Goal: Information Seeking & Learning: Learn about a topic

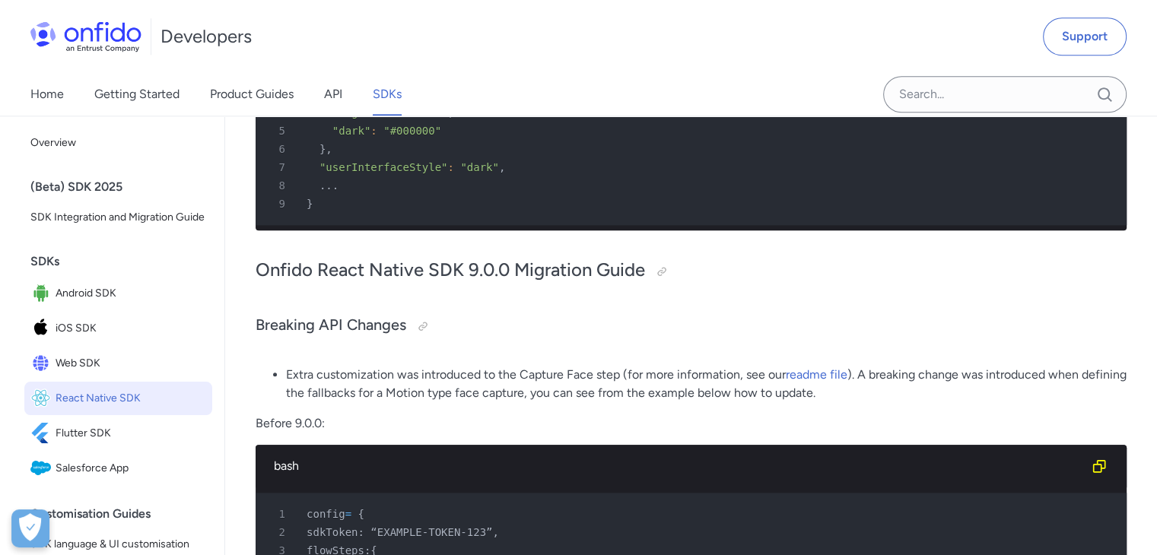
scroll to position [1216, 0]
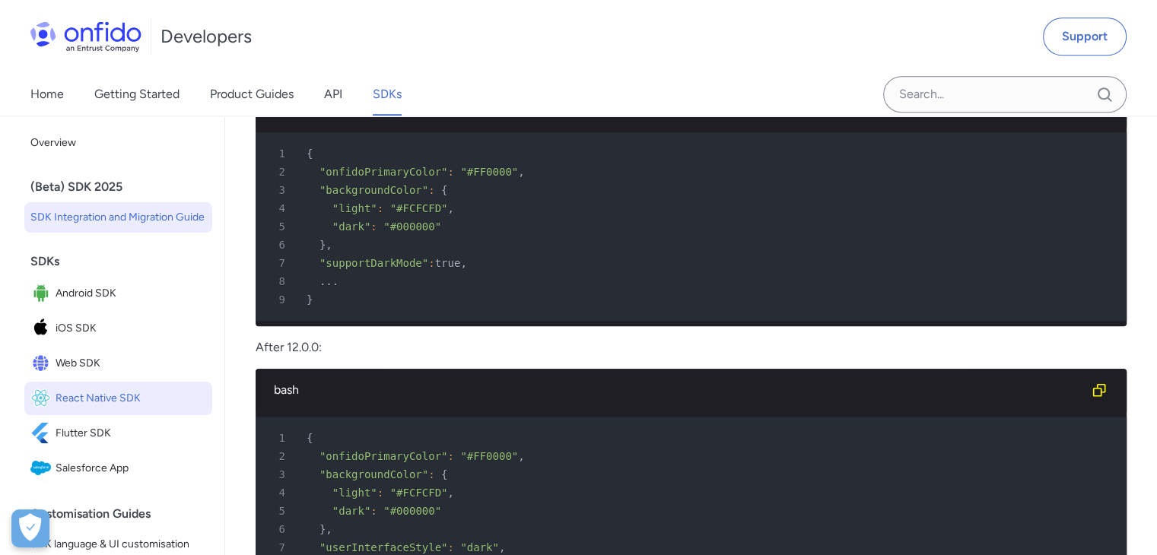
click at [79, 227] on span "SDK Integration and Migration Guide" at bounding box center [118, 217] width 176 height 18
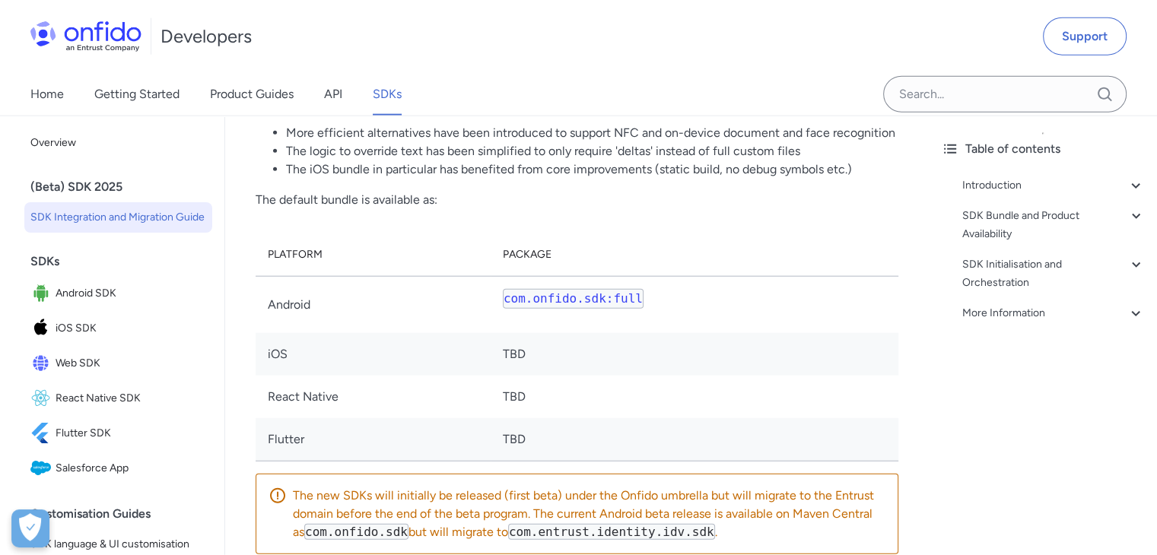
scroll to position [3728, 0]
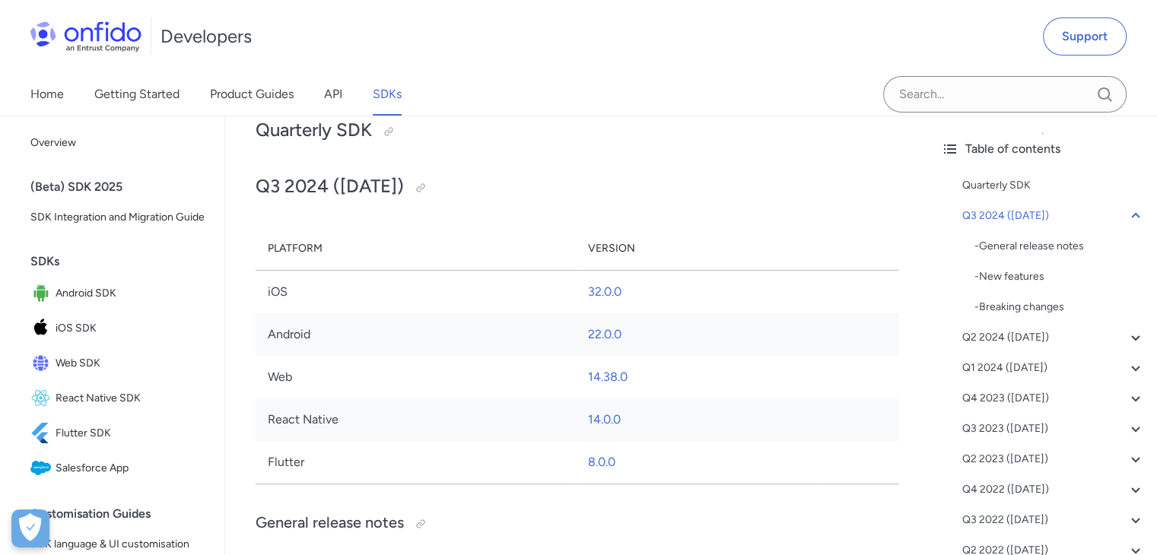
scroll to position [228, 0]
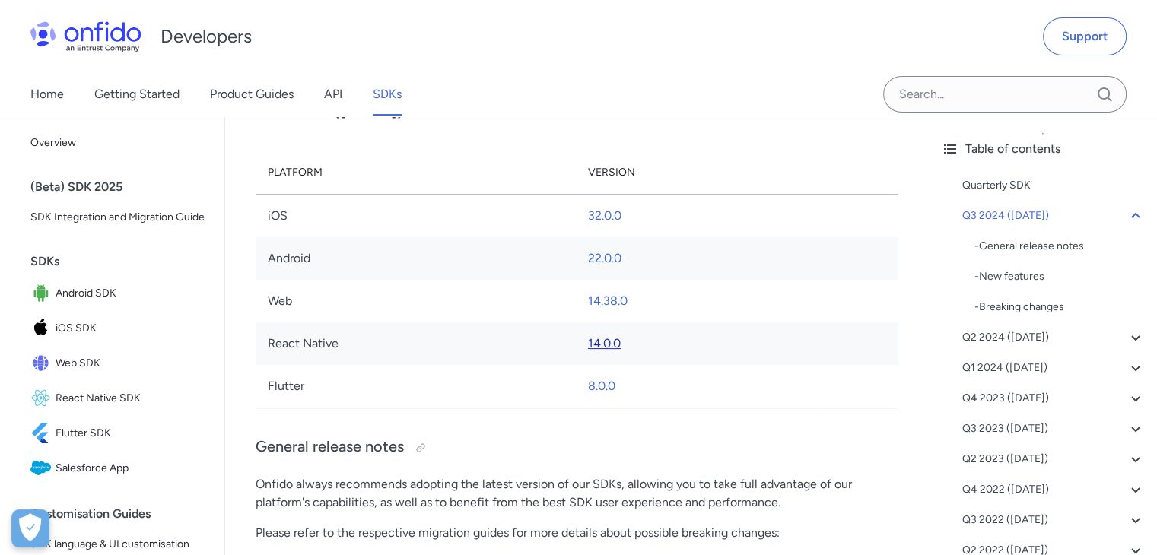
click at [611, 343] on link "14.0.0" at bounding box center [604, 343] width 33 height 14
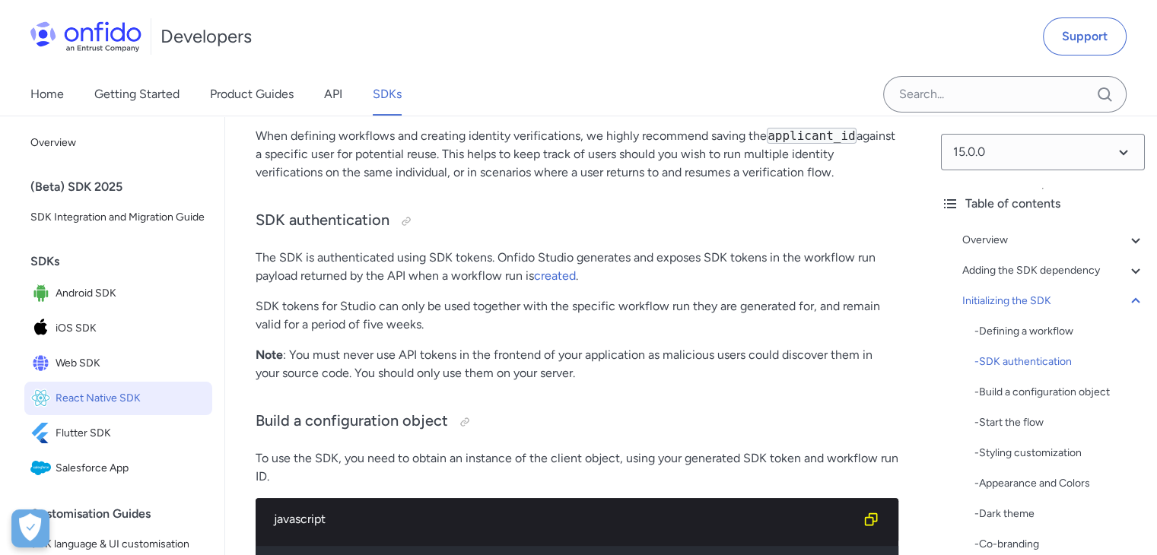
scroll to position [6087, 0]
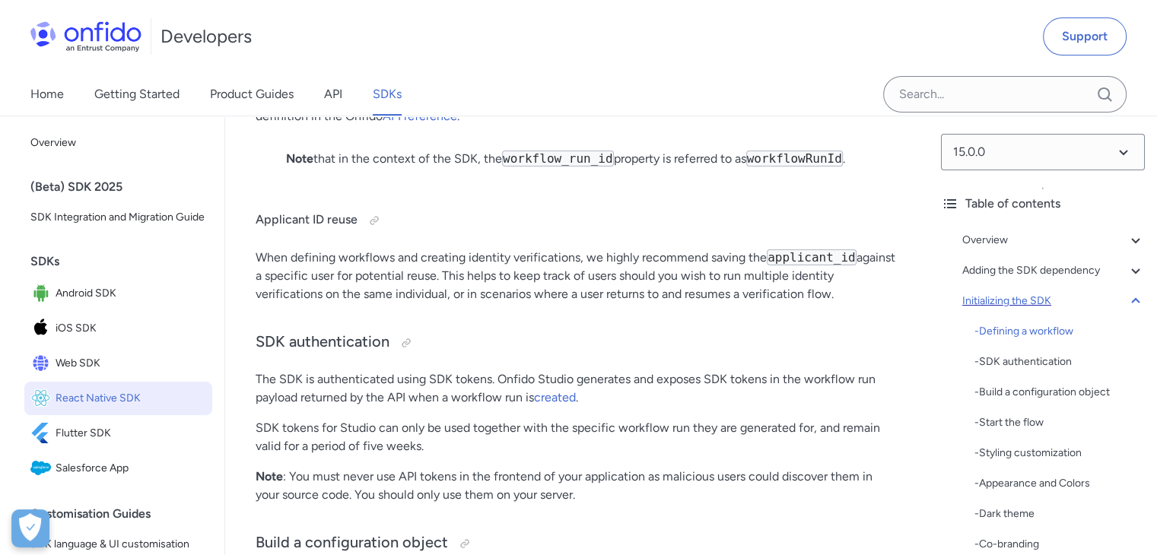
click at [1127, 301] on icon at bounding box center [1136, 301] width 18 height 18
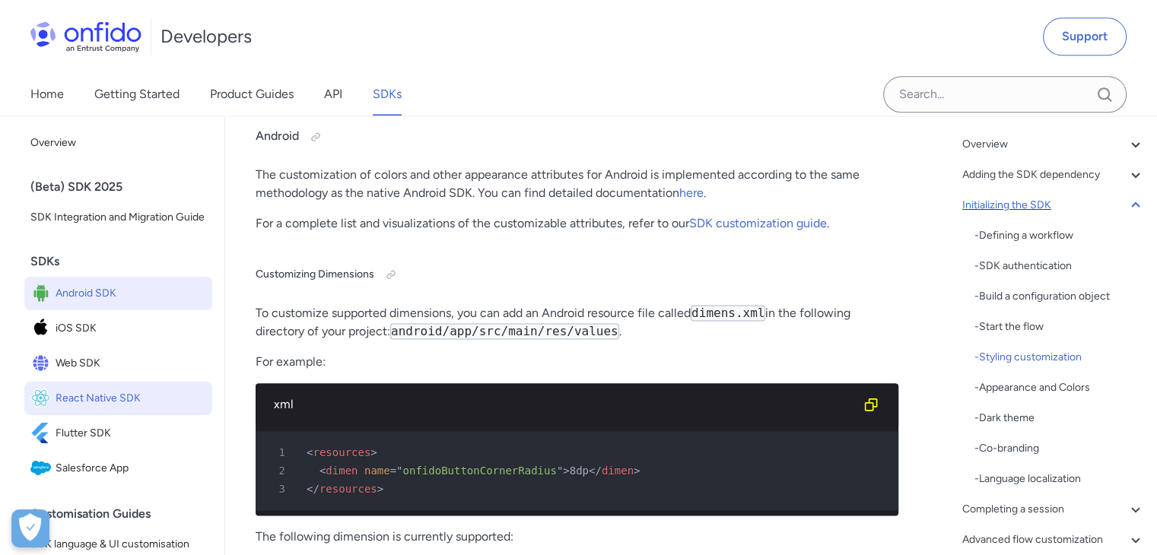
scroll to position [76, 0]
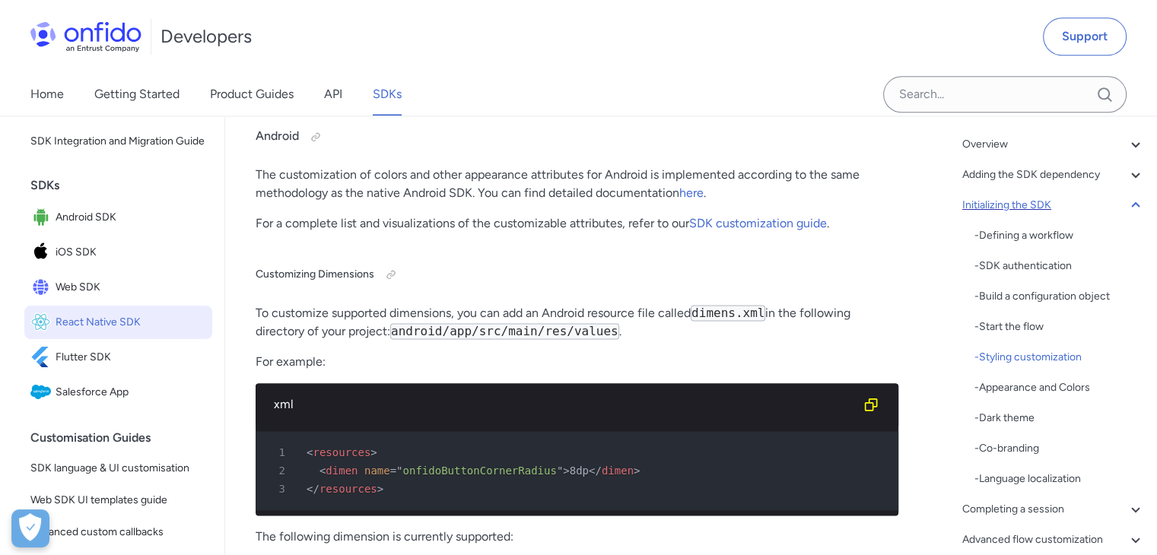
click at [128, 333] on span "React Native SDK" at bounding box center [131, 322] width 151 height 21
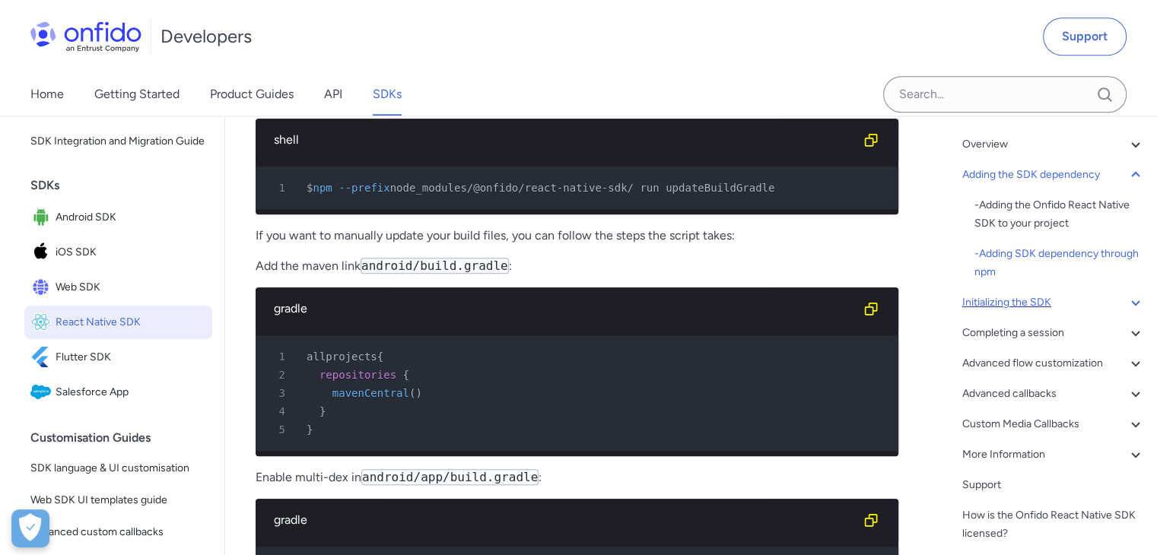
scroll to position [2054, 0]
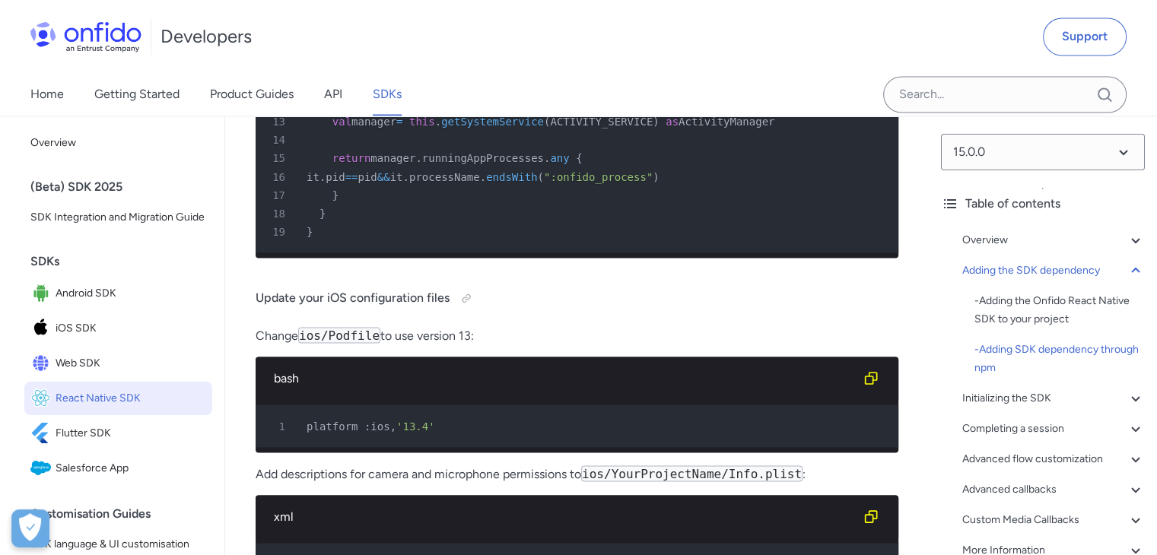
scroll to position [2800, 0]
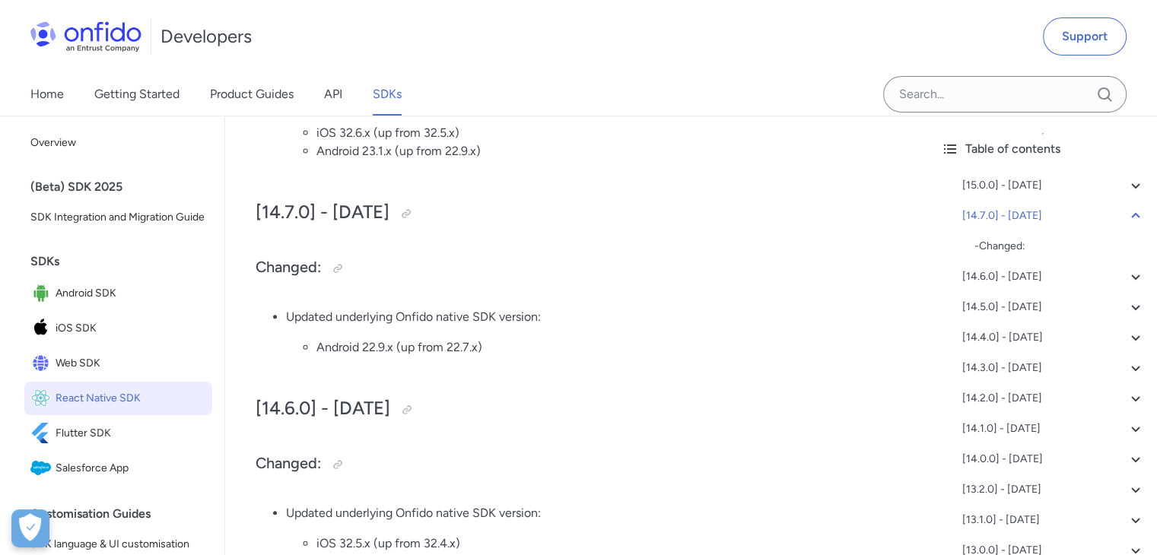
scroll to position [533, 0]
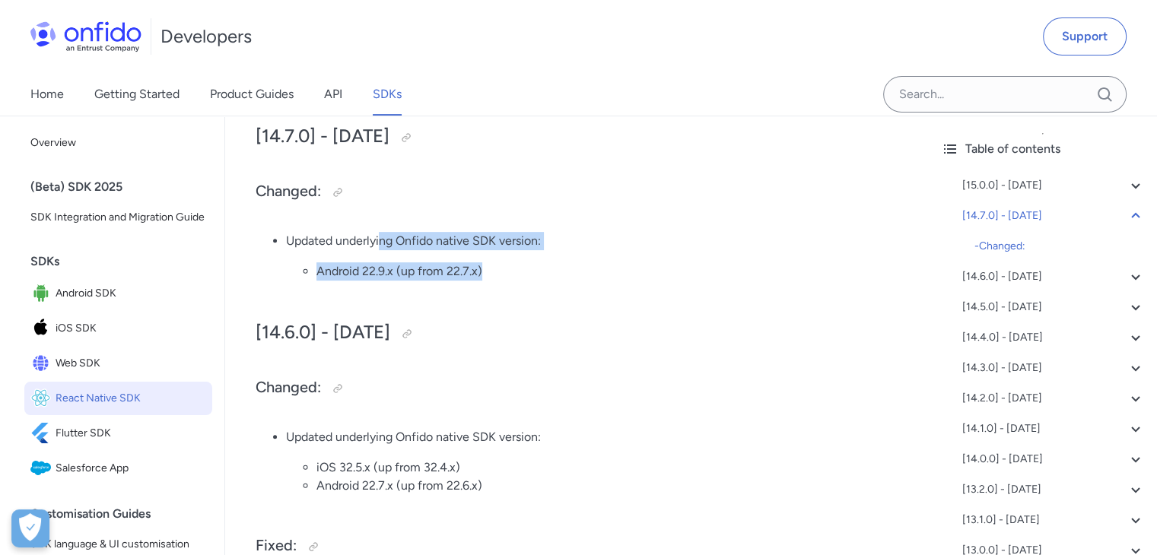
drag, startPoint x: 380, startPoint y: 242, endPoint x: 549, endPoint y: 253, distance: 170.0
click at [549, 253] on li "Updated underlying Onfido native SDK version: Android 22.9.x (up from 22.7.x)" at bounding box center [592, 256] width 613 height 49
click at [557, 282] on ul "Updated underlying Onfido native SDK version: Android 22.9.x (up from 22.7.x)" at bounding box center [577, 262] width 643 height 61
drag, startPoint x: 303, startPoint y: 270, endPoint x: 539, endPoint y: 278, distance: 236.0
click at [539, 278] on ul "Android 22.9.x (up from 22.7.x)" at bounding box center [592, 272] width 613 height 18
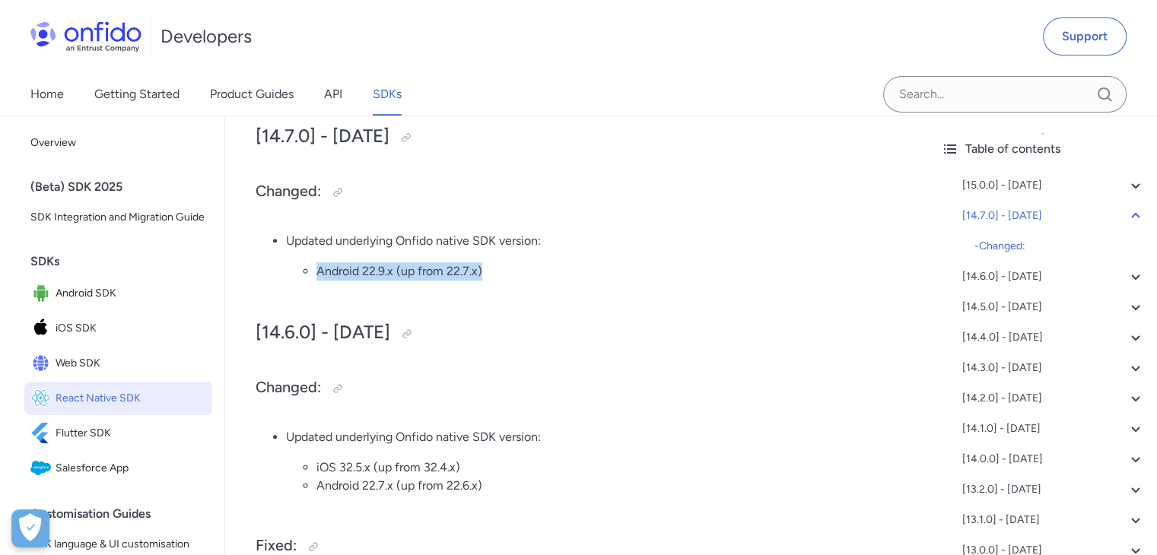
click at [542, 278] on li "Android 22.9.x (up from 22.7.x)" at bounding box center [608, 272] width 582 height 18
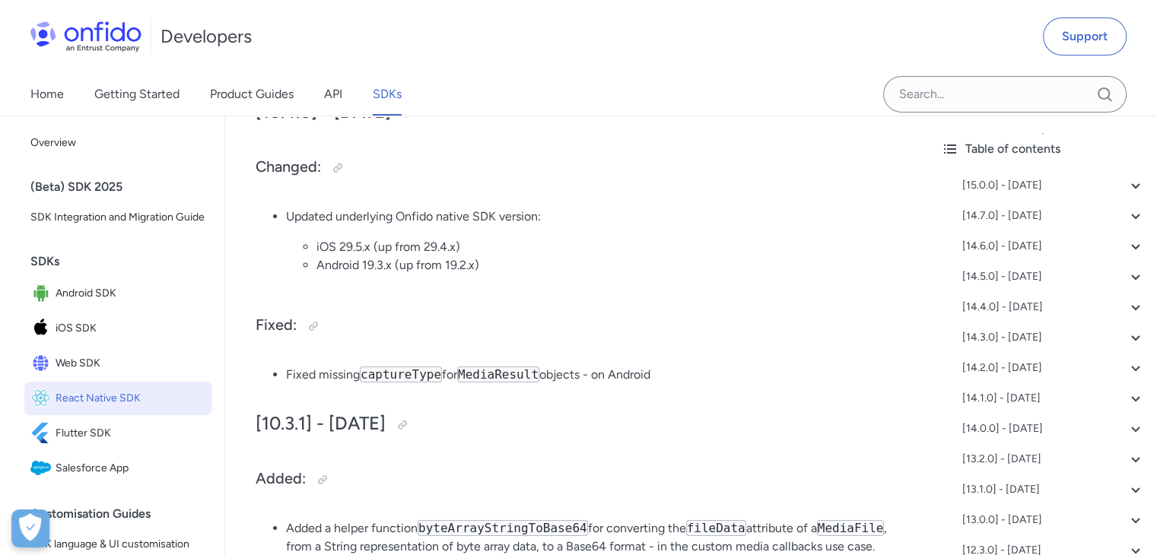
scroll to position [6011, 0]
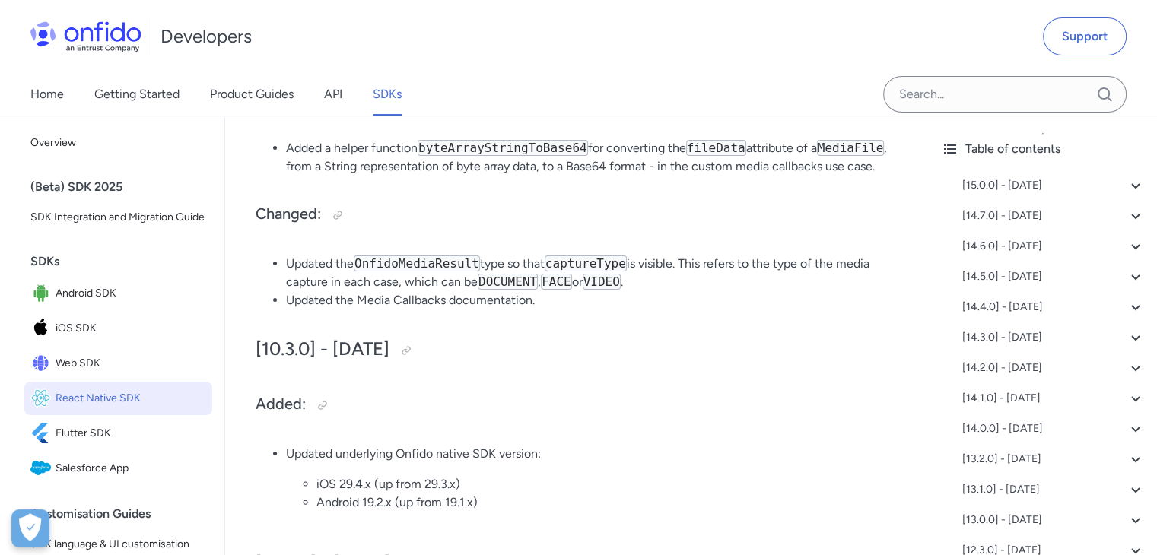
click at [808, 110] on div "Home Getting Started Product Guides API SDKs" at bounding box center [578, 94] width 1157 height 43
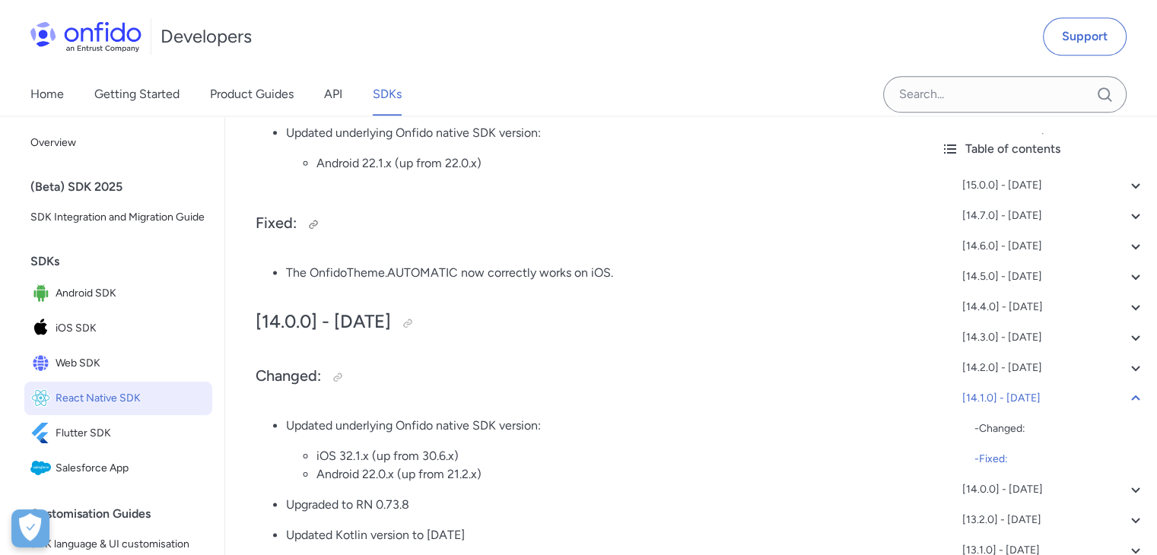
scroll to position [2064, 0]
